Goal: Information Seeking & Learning: Check status

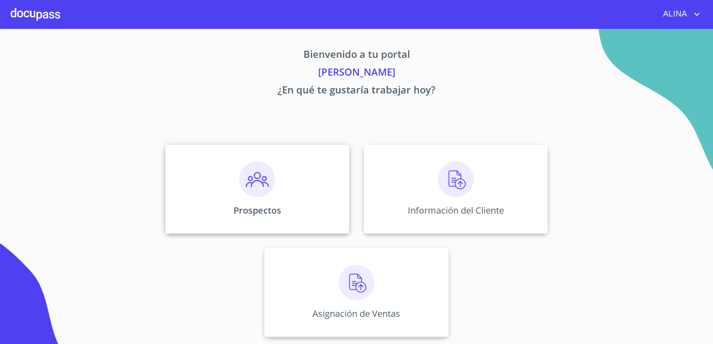
click at [306, 181] on div "Prospectos" at bounding box center [257, 189] width 184 height 89
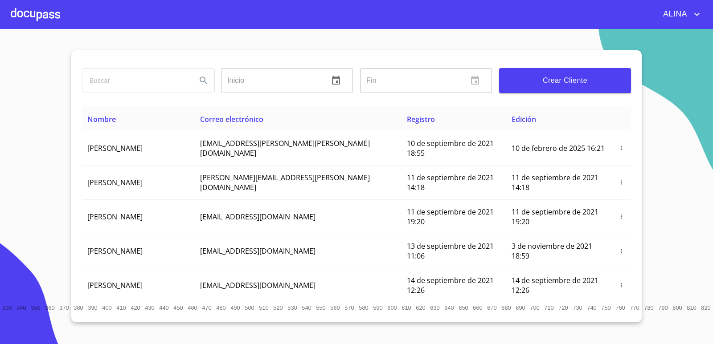
click at [118, 80] on input "search" at bounding box center [135, 81] width 107 height 24
type input "[PERSON_NAME]"
click at [201, 83] on icon "Search" at bounding box center [203, 80] width 11 height 11
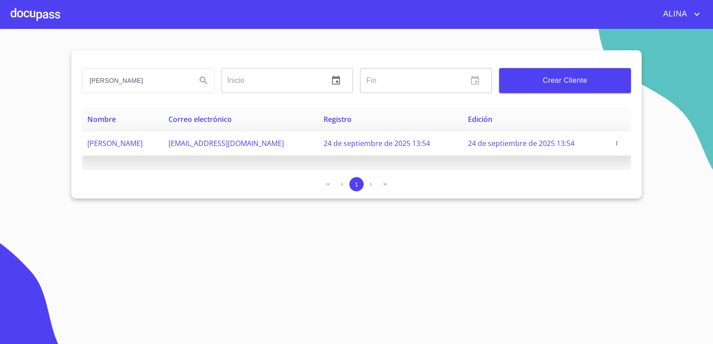
copy span "[PERSON_NAME]"
drag, startPoint x: 82, startPoint y: 145, endPoint x: 188, endPoint y: 144, distance: 105.6
click at [163, 144] on td "[PERSON_NAME]" at bounding box center [122, 143] width 81 height 24
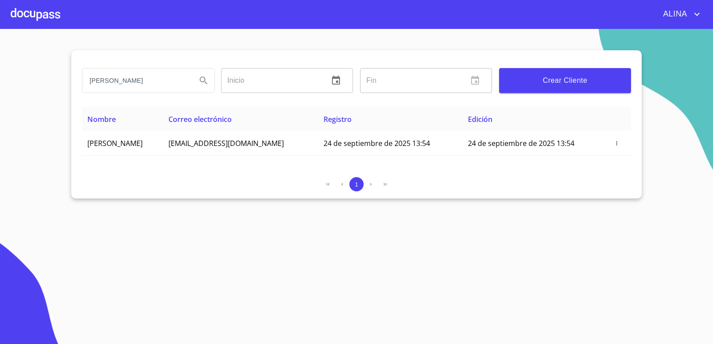
click at [53, 22] on div at bounding box center [35, 14] width 49 height 29
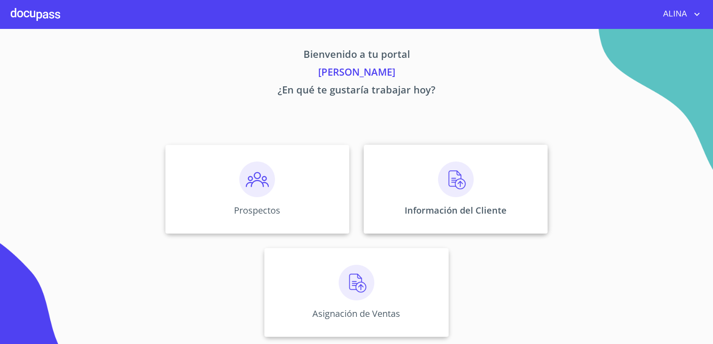
click at [420, 179] on div "Información del Cliente" at bounding box center [455, 189] width 184 height 89
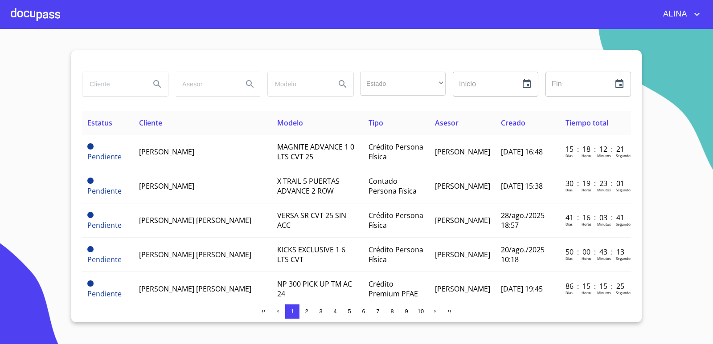
click at [120, 90] on input "search" at bounding box center [112, 84] width 61 height 24
paste input "[PERSON_NAME]"
type input "[PERSON_NAME]"
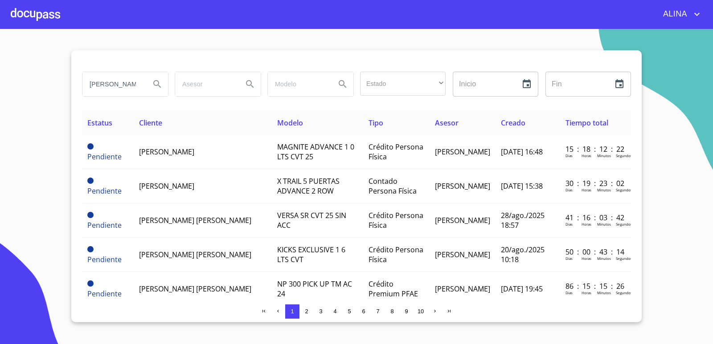
click at [161, 86] on icon "Search" at bounding box center [157, 84] width 11 height 11
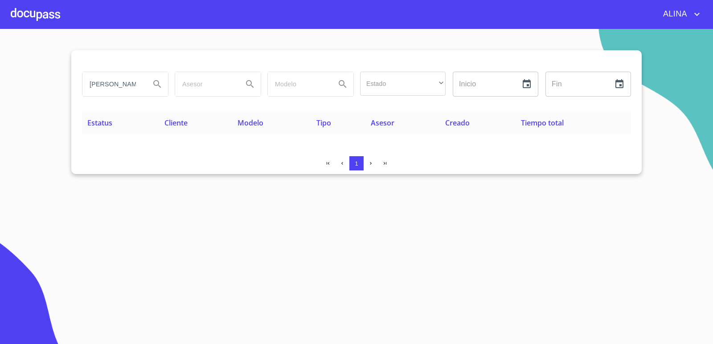
click at [696, 15] on icon "account of current user" at bounding box center [696, 14] width 5 height 3
click at [686, 26] on li "Salir" at bounding box center [687, 19] width 29 height 16
